Goal: Navigation & Orientation: Find specific page/section

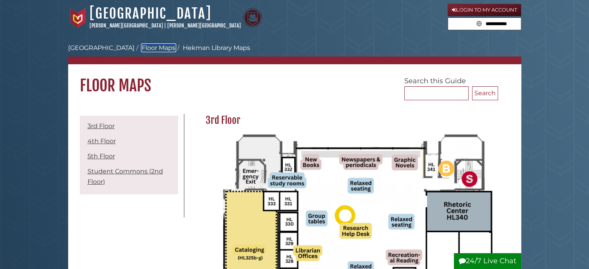
click at [144, 48] on link "Floor Maps" at bounding box center [159, 47] width 34 height 7
click at [110, 46] on link "[GEOGRAPHIC_DATA]" at bounding box center [101, 47] width 66 height 7
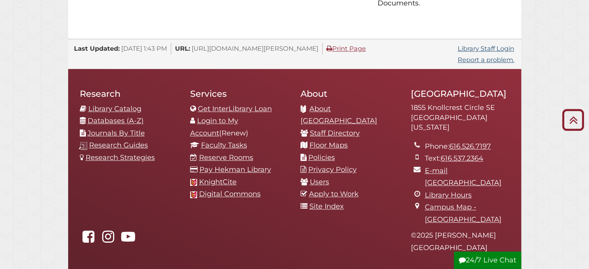
scroll to position [726, 0]
click at [333, 150] on link "Floor Maps" at bounding box center [329, 145] width 38 height 9
